Goal: Task Accomplishment & Management: Complete application form

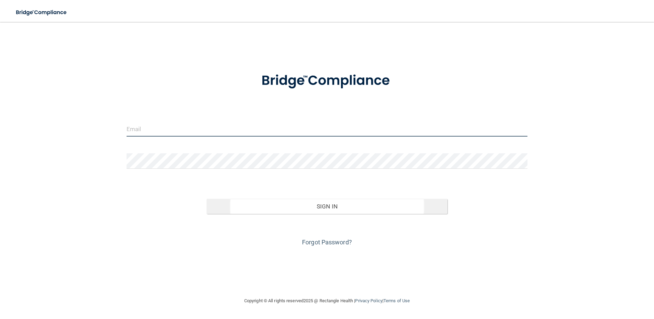
type input "[EMAIL_ADDRESS][DOMAIN_NAME]"
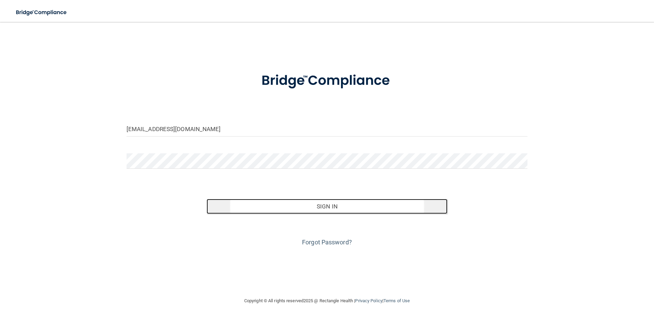
click at [338, 206] on button "Sign In" at bounding box center [327, 206] width 241 height 15
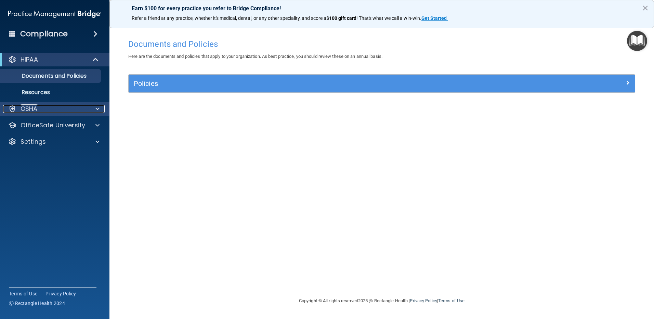
click at [40, 110] on div "OSHA" at bounding box center [45, 109] width 85 height 8
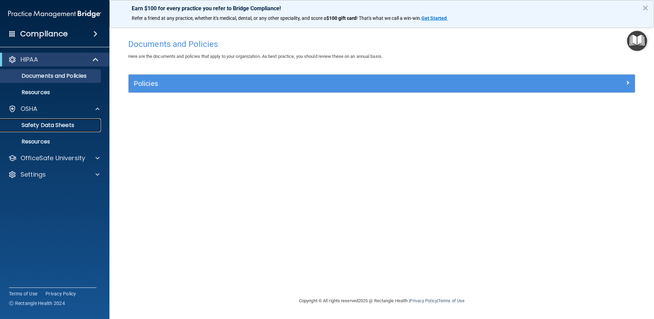
click at [50, 125] on p "Safety Data Sheets" at bounding box center [50, 125] width 93 height 7
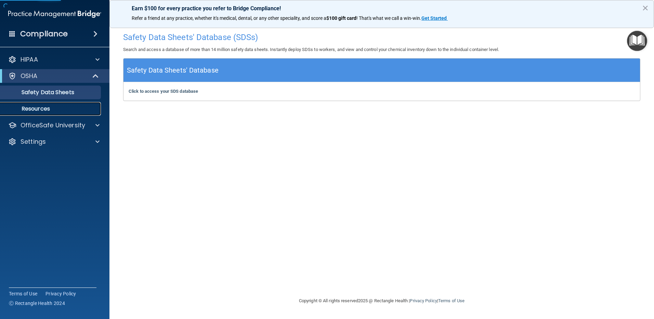
click at [42, 107] on p "Resources" at bounding box center [50, 108] width 93 height 7
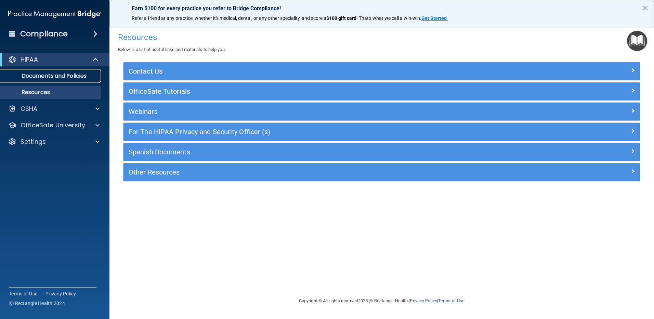
click at [49, 76] on p "Documents and Policies" at bounding box center [50, 76] width 93 height 7
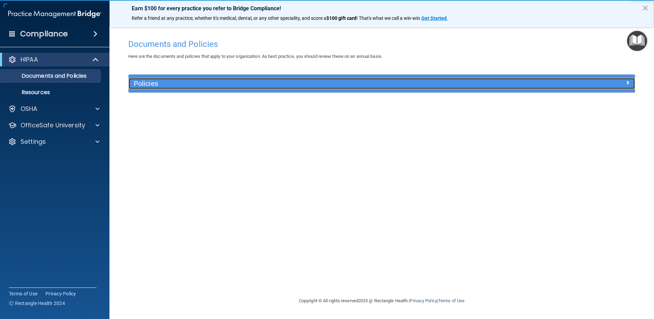
click at [191, 85] on h5 "Policies" at bounding box center [319, 84] width 370 height 8
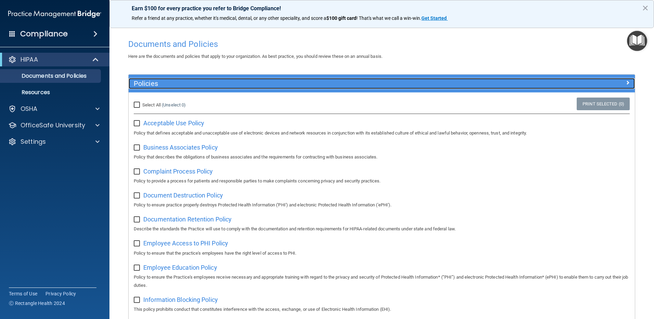
click at [183, 81] on h5 "Policies" at bounding box center [319, 84] width 370 height 8
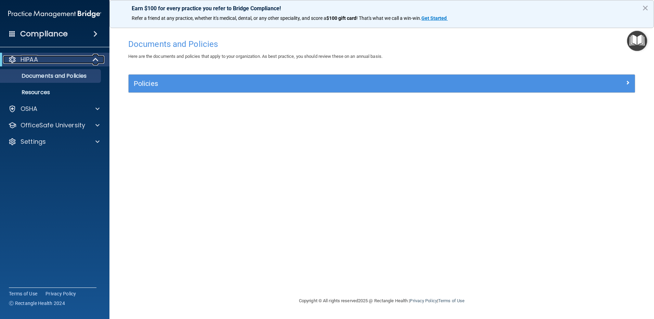
click at [37, 61] on p "HIPAA" at bounding box center [29, 59] width 17 height 8
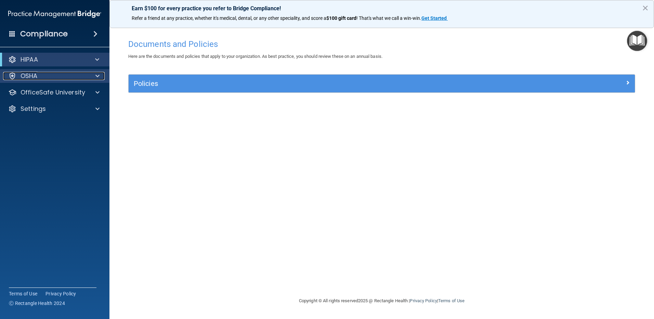
click at [47, 73] on div "OSHA" at bounding box center [45, 76] width 85 height 8
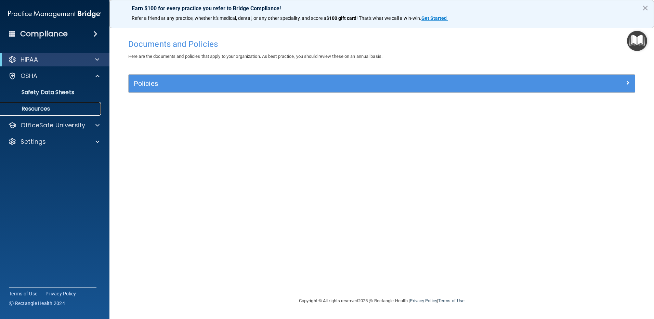
click at [42, 109] on p "Resources" at bounding box center [50, 108] width 93 height 7
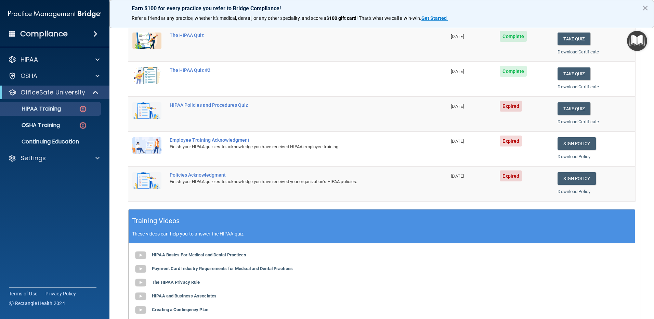
scroll to position [60, 0]
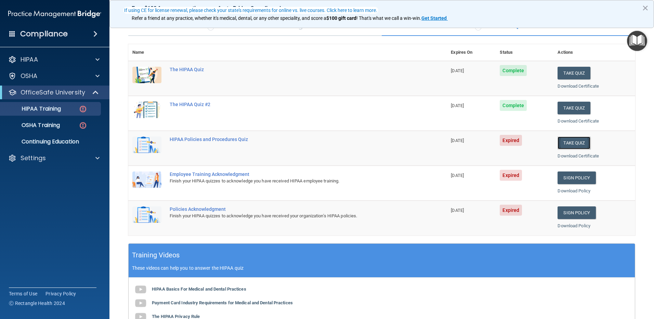
click at [569, 140] on button "Take Quiz" at bounding box center [574, 143] width 33 height 13
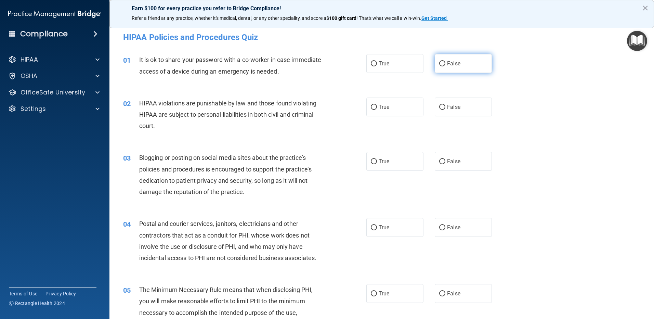
click at [440, 63] on input "False" at bounding box center [443, 63] width 6 height 5
radio input "true"
click at [386, 114] on label "True" at bounding box center [395, 107] width 57 height 19
click at [377, 110] on input "True" at bounding box center [374, 107] width 6 height 5
radio input "true"
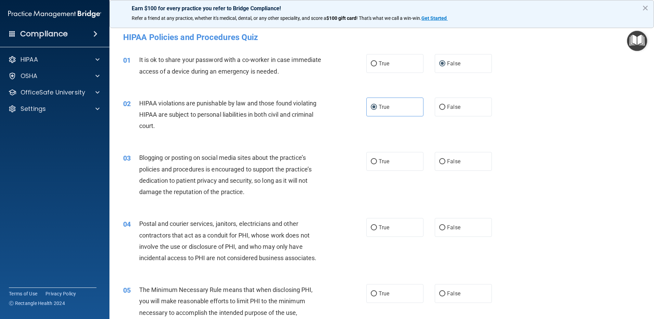
scroll to position [34, 0]
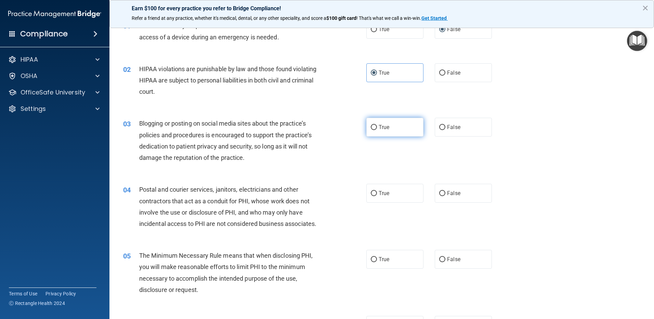
click at [395, 129] on label "True" at bounding box center [395, 127] width 57 height 19
click at [377, 129] on input "True" at bounding box center [374, 127] width 6 height 5
radio input "true"
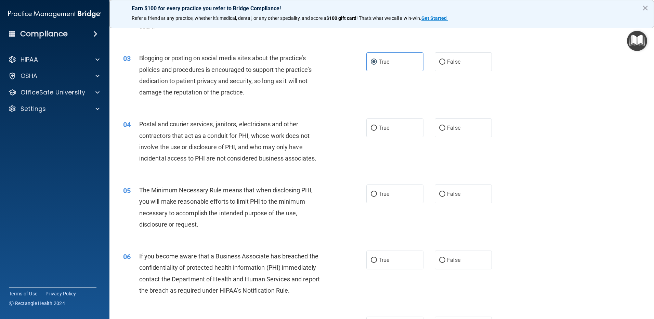
scroll to position [103, 0]
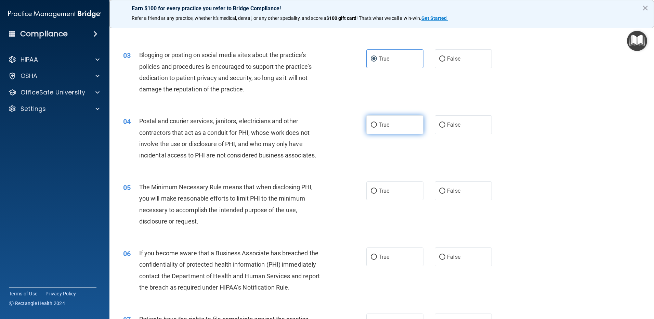
click at [394, 128] on label "True" at bounding box center [395, 124] width 57 height 19
click at [377, 128] on input "True" at bounding box center [374, 125] width 6 height 5
radio input "true"
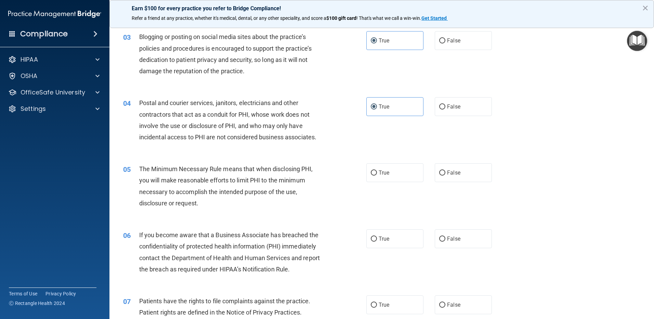
scroll to position [137, 0]
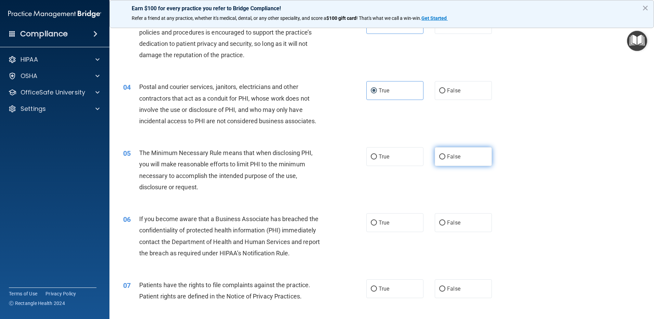
click at [448, 156] on span "False" at bounding box center [453, 156] width 13 height 7
click at [446, 156] on input "False" at bounding box center [443, 156] width 6 height 5
radio input "true"
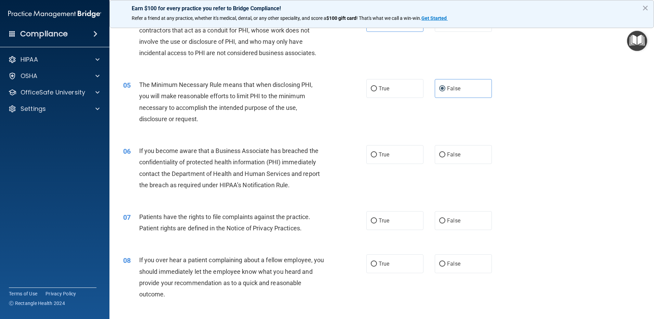
scroll to position [205, 0]
click at [382, 156] on span "True" at bounding box center [384, 154] width 11 height 7
click at [377, 156] on input "True" at bounding box center [374, 154] width 6 height 5
radio input "true"
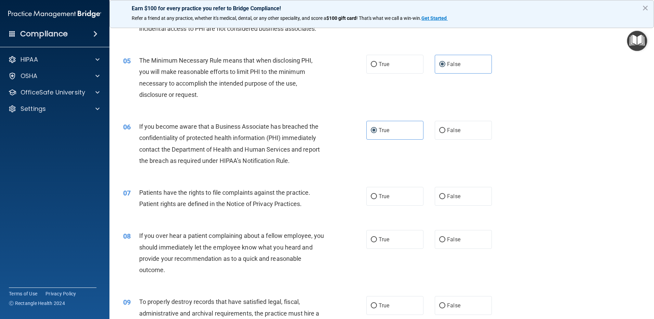
scroll to position [274, 0]
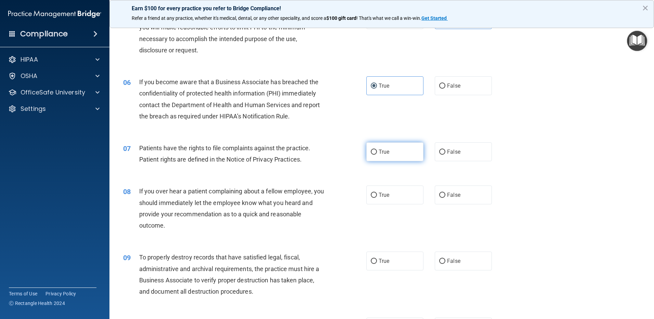
click at [380, 154] on span "True" at bounding box center [384, 152] width 11 height 7
click at [377, 154] on input "True" at bounding box center [374, 152] width 6 height 5
radio input "true"
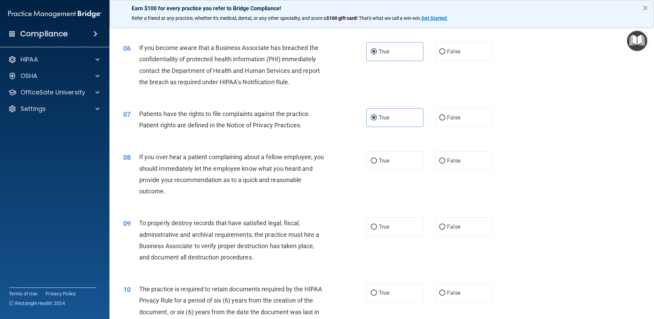
scroll to position [342, 0]
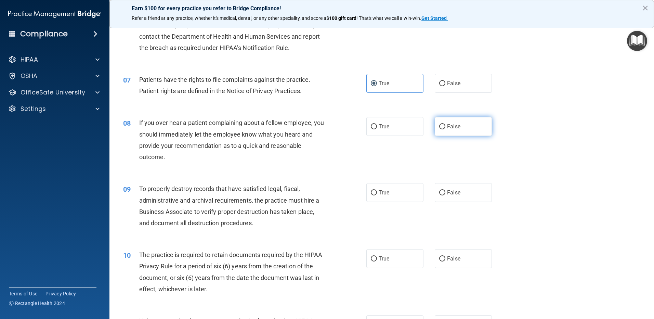
click at [455, 123] on label "False" at bounding box center [463, 126] width 57 height 19
click at [446, 124] on input "False" at bounding box center [443, 126] width 6 height 5
radio input "true"
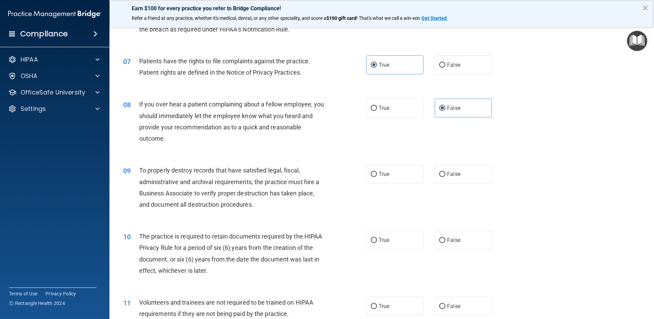
scroll to position [377, 0]
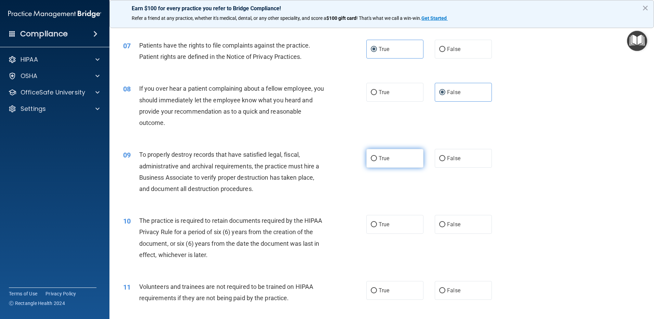
click at [381, 160] on span "True" at bounding box center [384, 158] width 11 height 7
click at [377, 160] on input "True" at bounding box center [374, 158] width 6 height 5
radio input "true"
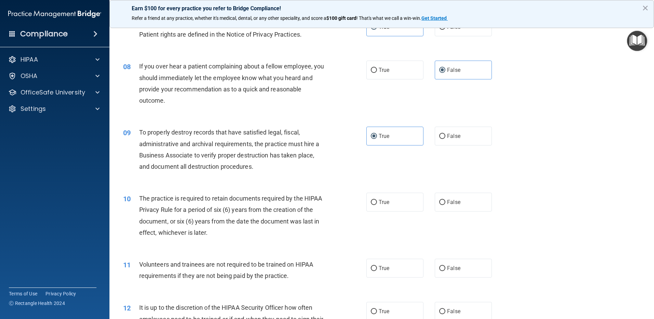
scroll to position [411, 0]
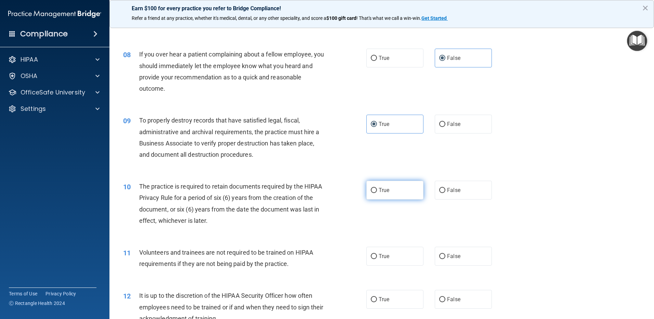
click at [379, 189] on span "True" at bounding box center [384, 190] width 11 height 7
click at [377, 189] on input "True" at bounding box center [374, 190] width 6 height 5
radio input "true"
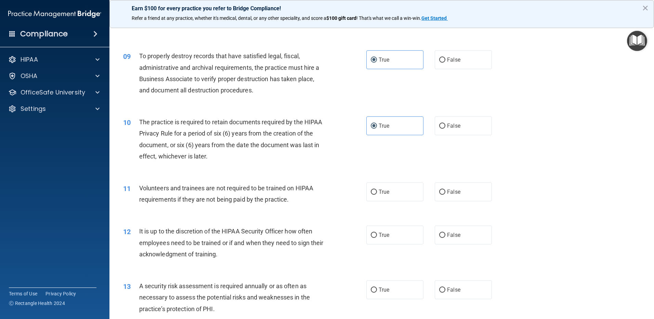
scroll to position [479, 0]
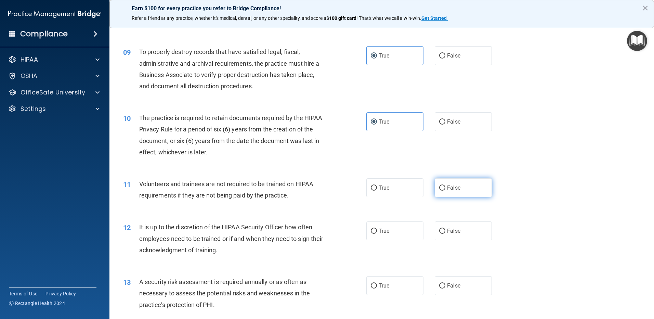
click at [447, 190] on span "False" at bounding box center [453, 188] width 13 height 7
click at [446, 190] on input "False" at bounding box center [443, 188] width 6 height 5
radio input "true"
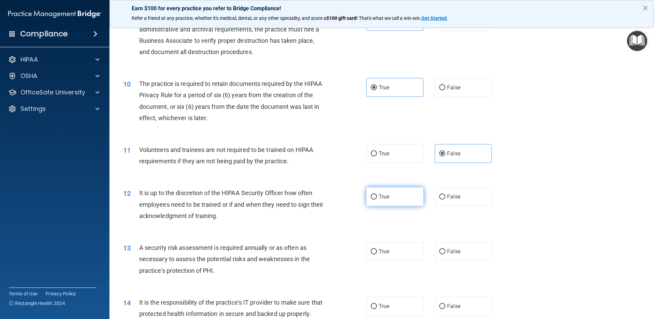
click at [397, 199] on label "True" at bounding box center [395, 196] width 57 height 19
click at [377, 199] on input "True" at bounding box center [374, 196] width 6 height 5
radio input "true"
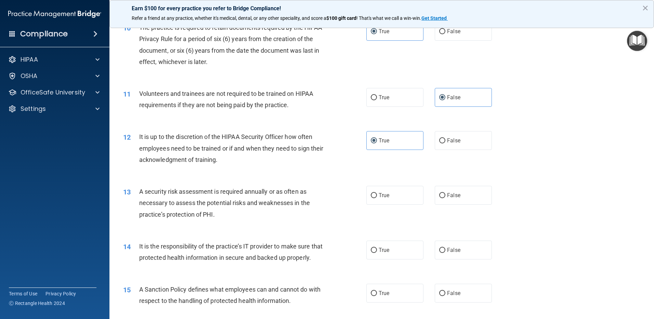
scroll to position [582, 0]
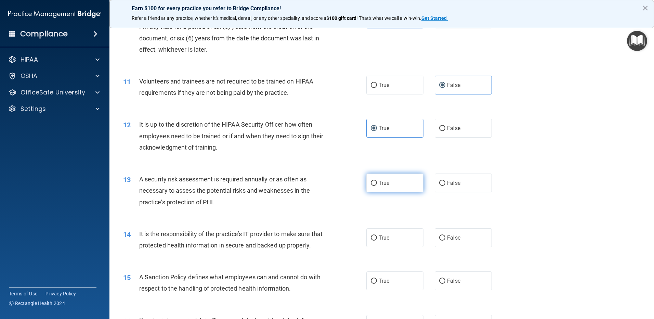
click at [394, 187] on label "True" at bounding box center [395, 183] width 57 height 19
click at [377, 186] on input "True" at bounding box center [374, 183] width 6 height 5
radio input "true"
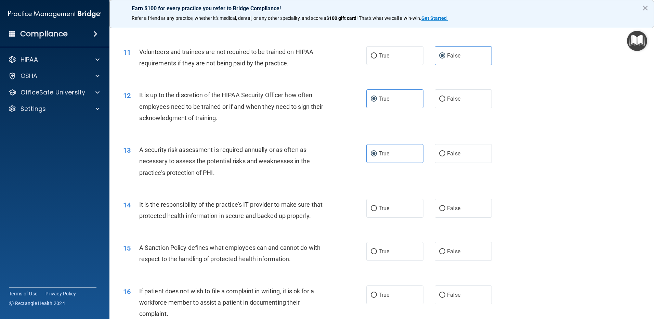
scroll to position [650, 0]
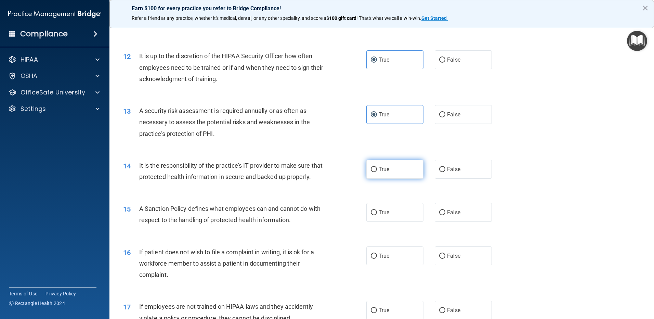
click at [386, 168] on span "True" at bounding box center [384, 169] width 11 height 7
click at [377, 168] on input "True" at bounding box center [374, 169] width 6 height 5
radio input "true"
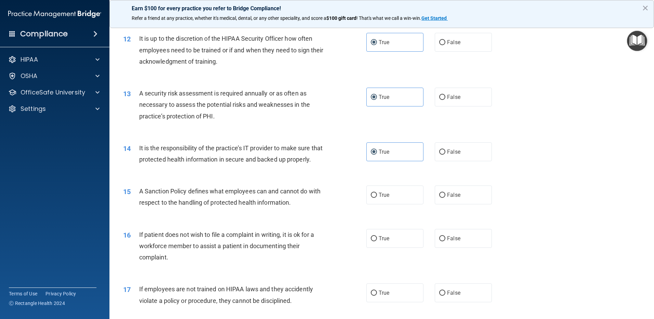
scroll to position [685, 0]
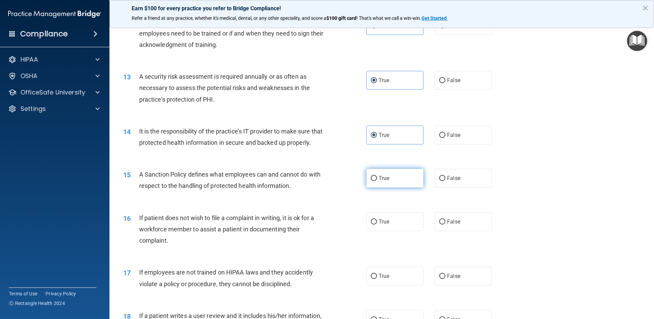
click at [393, 188] on label "True" at bounding box center [395, 178] width 57 height 19
click at [377, 181] on input "True" at bounding box center [374, 178] width 6 height 5
radio input "true"
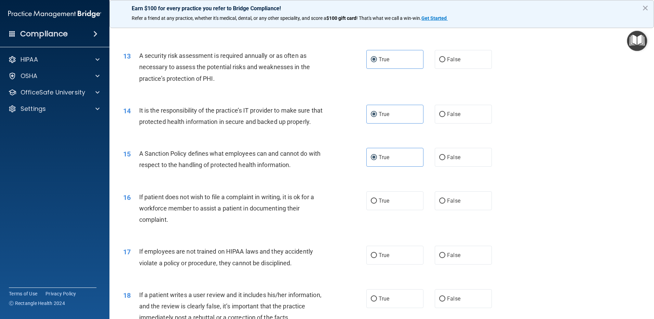
scroll to position [753, 0]
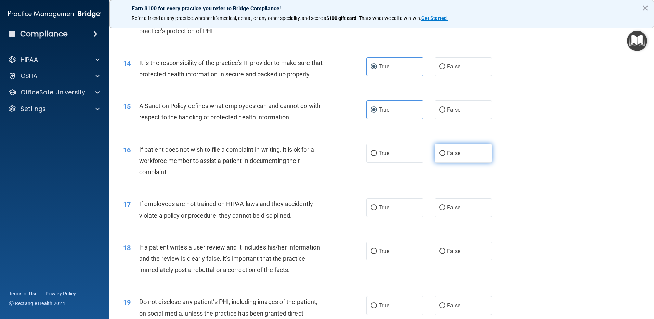
click at [453, 160] on label "False" at bounding box center [463, 153] width 57 height 19
click at [446, 156] on input "False" at bounding box center [443, 153] width 6 height 5
radio input "true"
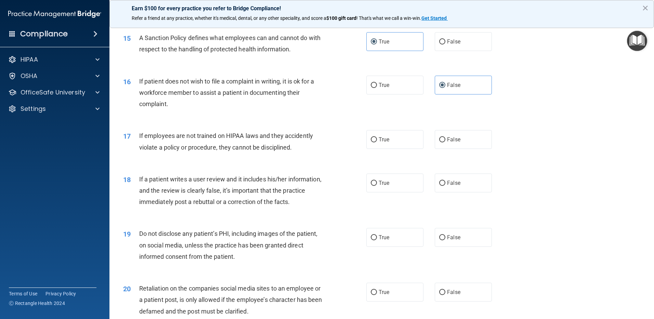
scroll to position [822, 0]
click at [440, 149] on label "False" at bounding box center [463, 139] width 57 height 19
click at [440, 142] on input "False" at bounding box center [443, 139] width 6 height 5
radio input "true"
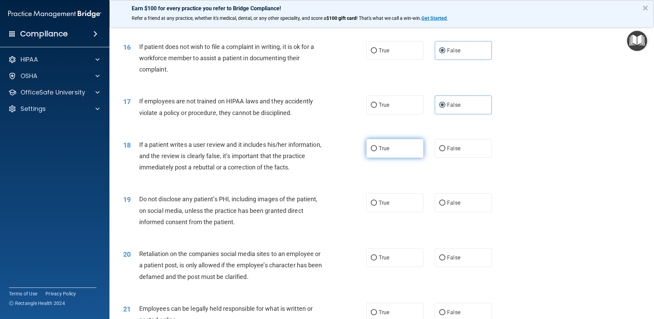
click at [411, 157] on label "True" at bounding box center [395, 148] width 57 height 19
click at [377, 151] on input "True" at bounding box center [374, 148] width 6 height 5
radio input "true"
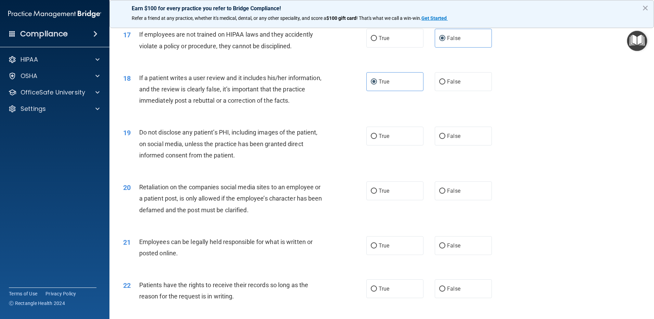
scroll to position [924, 0]
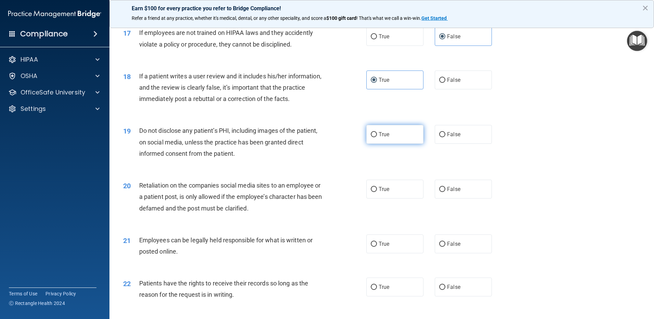
click at [394, 144] on label "True" at bounding box center [395, 134] width 57 height 19
click at [377, 137] on input "True" at bounding box center [374, 134] width 6 height 5
radio input "true"
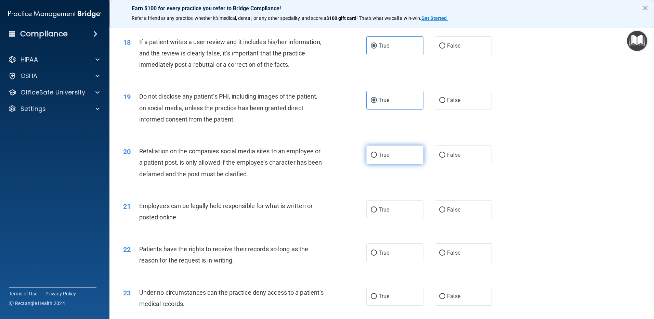
click at [384, 158] on span "True" at bounding box center [384, 155] width 11 height 7
click at [377, 158] on input "True" at bounding box center [374, 155] width 6 height 5
radio input "true"
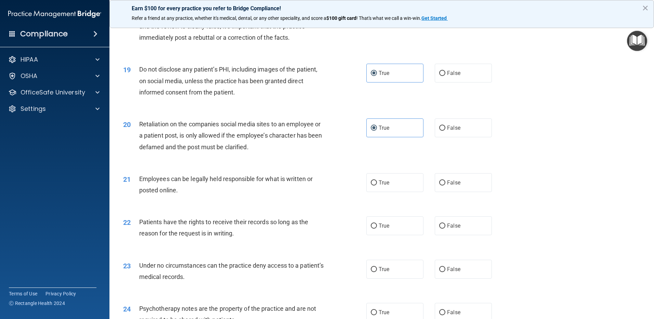
scroll to position [1027, 0]
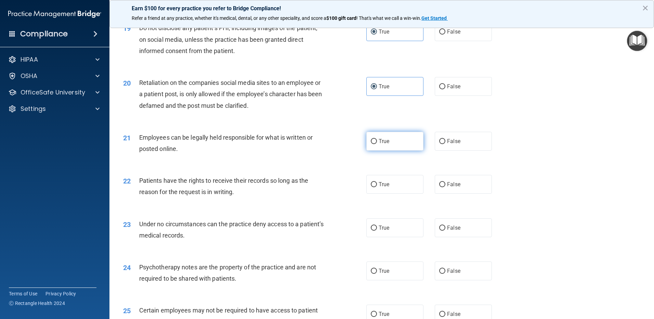
click at [378, 151] on label "True" at bounding box center [395, 141] width 57 height 19
click at [377, 144] on input "True" at bounding box center [374, 141] width 6 height 5
radio input "true"
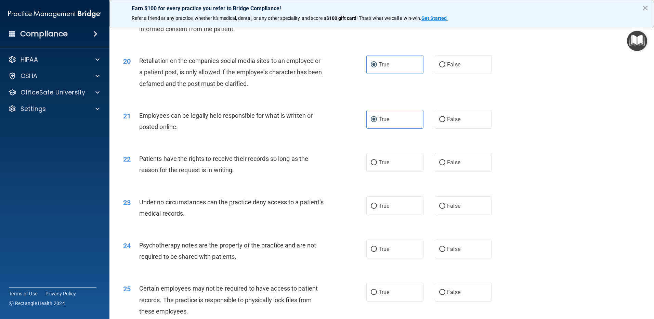
scroll to position [1061, 0]
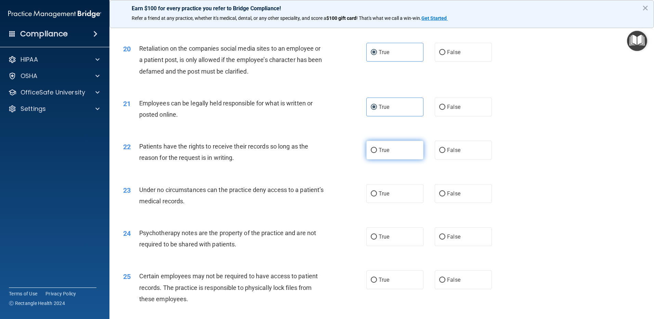
click at [371, 153] on input "True" at bounding box center [374, 150] width 6 height 5
radio input "true"
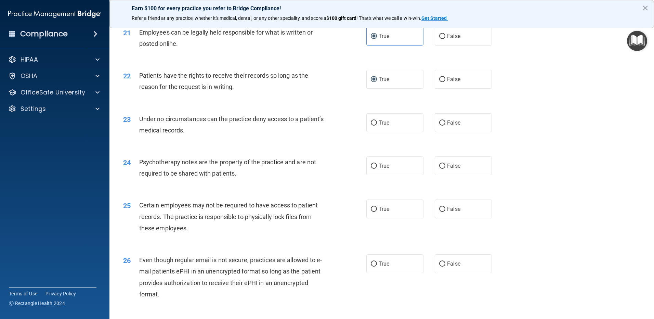
scroll to position [1164, 0]
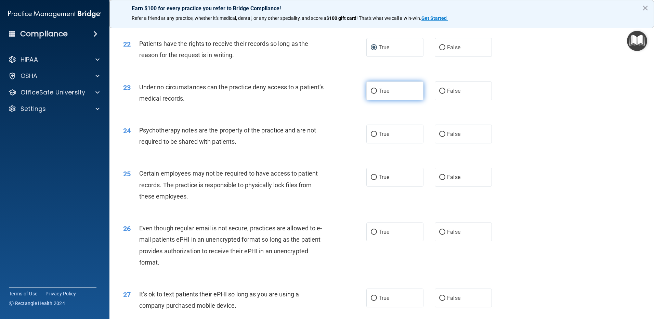
click at [392, 100] on label "True" at bounding box center [395, 90] width 57 height 19
click at [377, 94] on input "True" at bounding box center [374, 91] width 6 height 5
radio input "true"
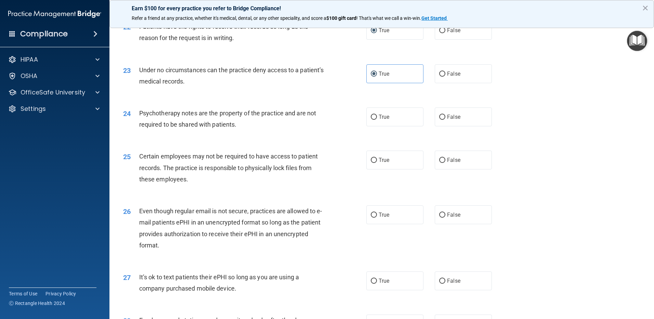
scroll to position [1198, 0]
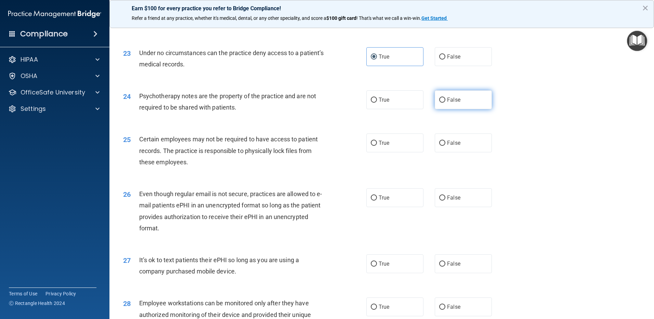
click at [464, 108] on label "False" at bounding box center [463, 99] width 57 height 19
click at [446, 103] on input "False" at bounding box center [443, 100] width 6 height 5
radio input "true"
click at [406, 109] on label "True" at bounding box center [395, 99] width 57 height 19
click at [377, 103] on input "True" at bounding box center [374, 100] width 6 height 5
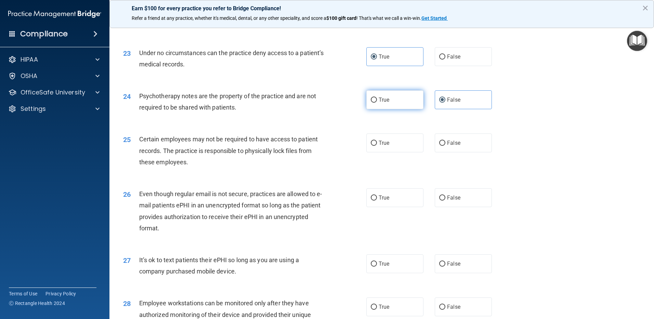
radio input "true"
click at [440, 103] on input "False" at bounding box center [443, 100] width 6 height 5
radio input "true"
radio input "false"
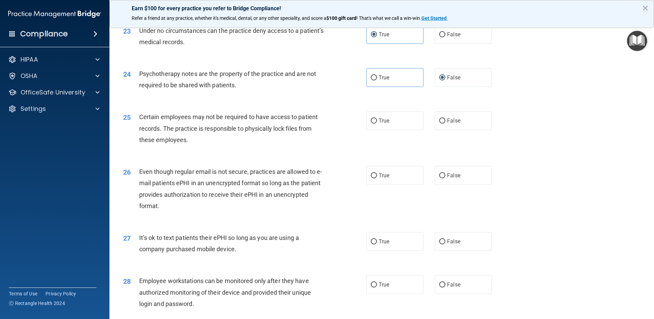
scroll to position [1232, 0]
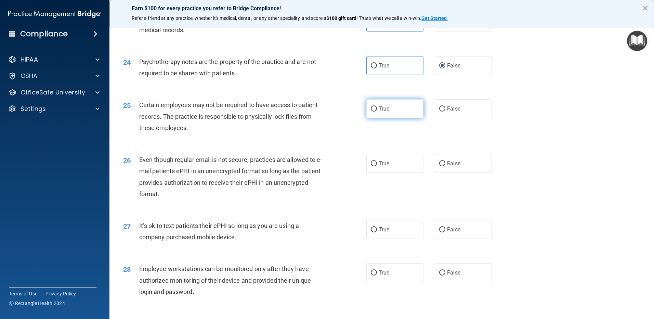
click at [367, 118] on label "True" at bounding box center [395, 108] width 57 height 19
click at [371, 112] on input "True" at bounding box center [374, 108] width 6 height 5
radio input "true"
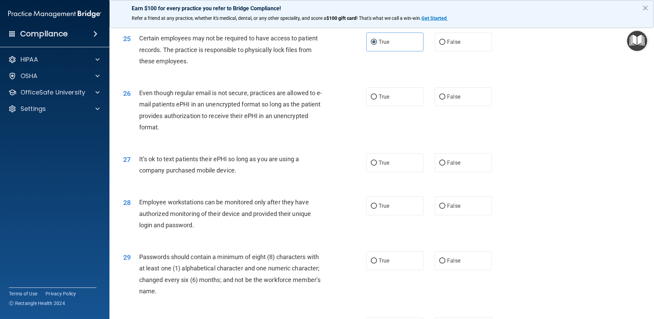
scroll to position [1301, 0]
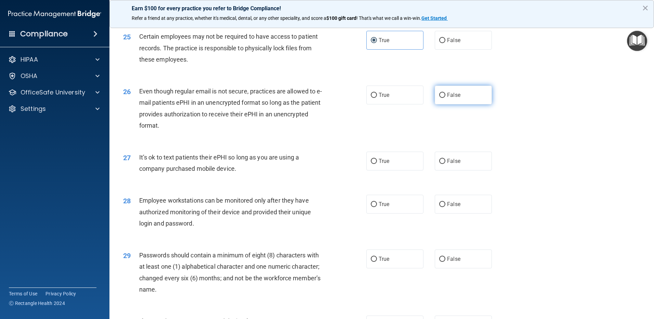
click at [461, 104] on label "False" at bounding box center [463, 95] width 57 height 19
click at [446, 98] on input "False" at bounding box center [443, 95] width 6 height 5
radio input "true"
click at [397, 102] on label "True" at bounding box center [395, 95] width 57 height 19
click at [377, 98] on input "True" at bounding box center [374, 95] width 6 height 5
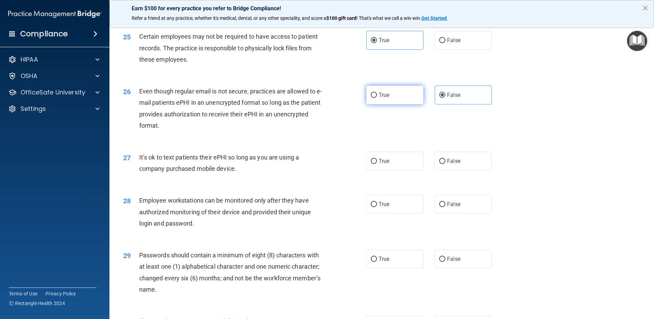
radio input "true"
radio input "false"
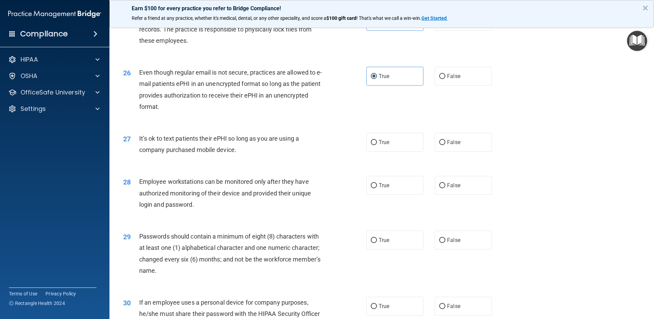
scroll to position [1369, 0]
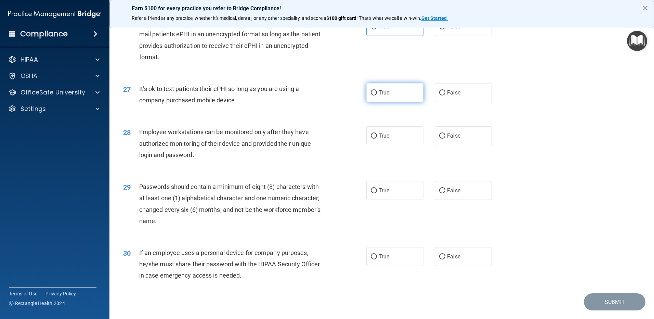
click at [376, 102] on label "True" at bounding box center [395, 92] width 57 height 19
click at [376, 96] on input "True" at bounding box center [374, 92] width 6 height 5
radio input "true"
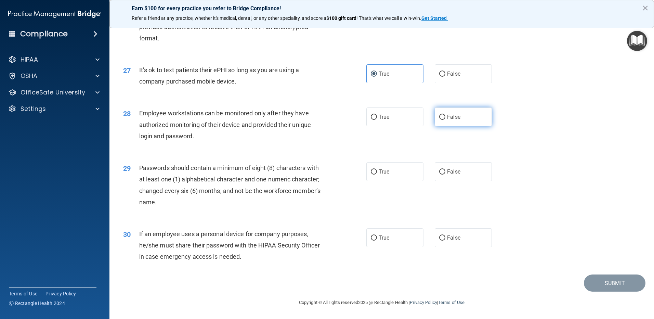
click at [447, 119] on span "False" at bounding box center [453, 117] width 13 height 7
click at [445, 119] on input "False" at bounding box center [443, 117] width 6 height 5
radio input "true"
click at [380, 170] on span "True" at bounding box center [384, 171] width 11 height 7
click at [377, 170] on input "True" at bounding box center [374, 171] width 6 height 5
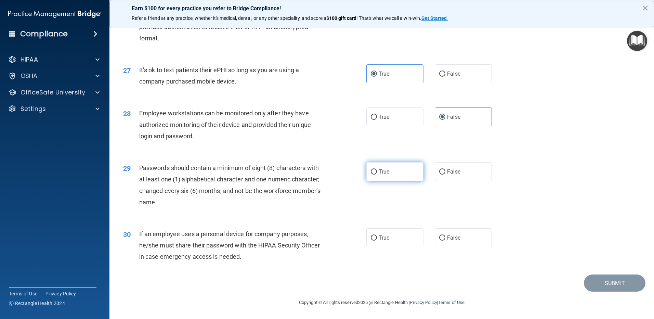
radio input "true"
click at [383, 239] on span "True" at bounding box center [384, 237] width 11 height 7
click at [377, 239] on input "True" at bounding box center [374, 238] width 6 height 5
radio input "true"
click at [616, 281] on button "Submit" at bounding box center [615, 283] width 62 height 17
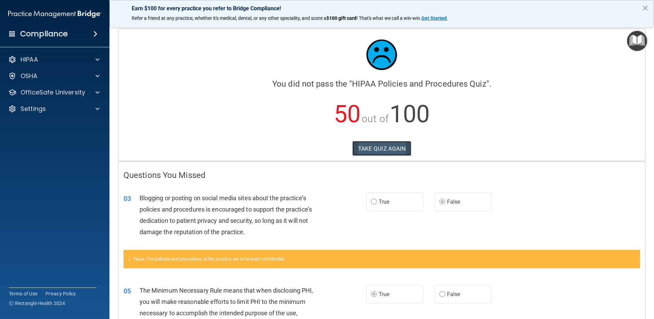
click at [377, 148] on button "TAKE QUIZ AGAIN" at bounding box center [382, 148] width 59 height 15
